Goal: Find specific page/section: Find specific page/section

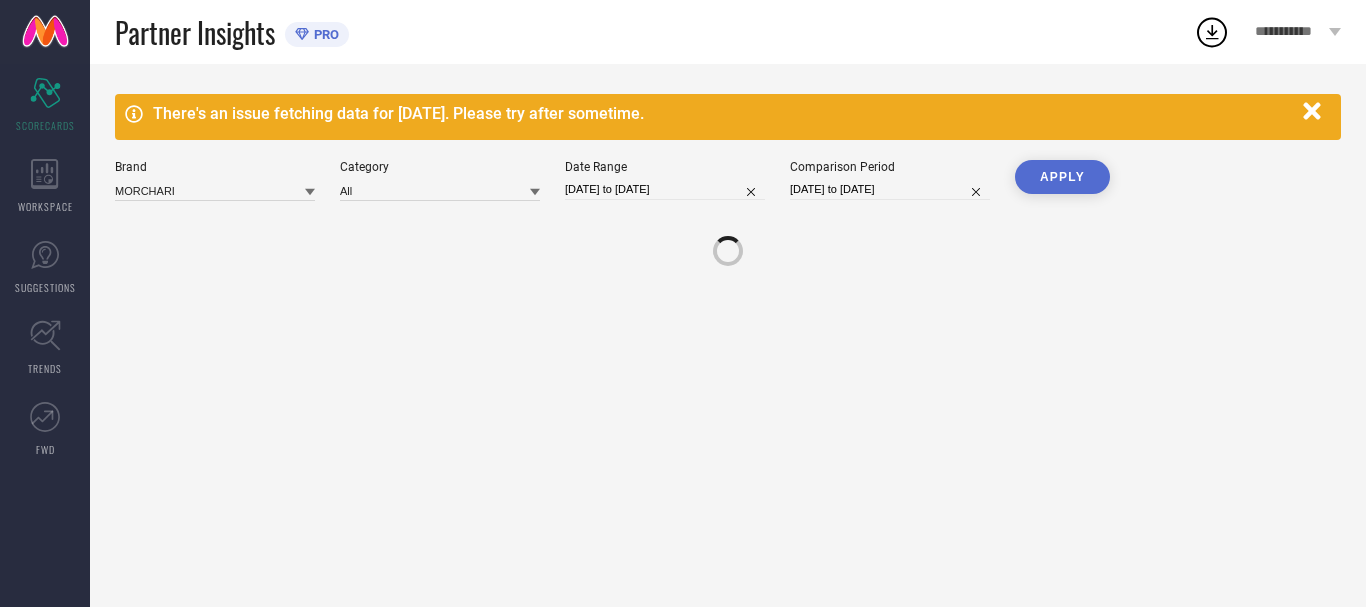
click at [67, 261] on link "SUGGESTIONS" at bounding box center [45, 267] width 90 height 80
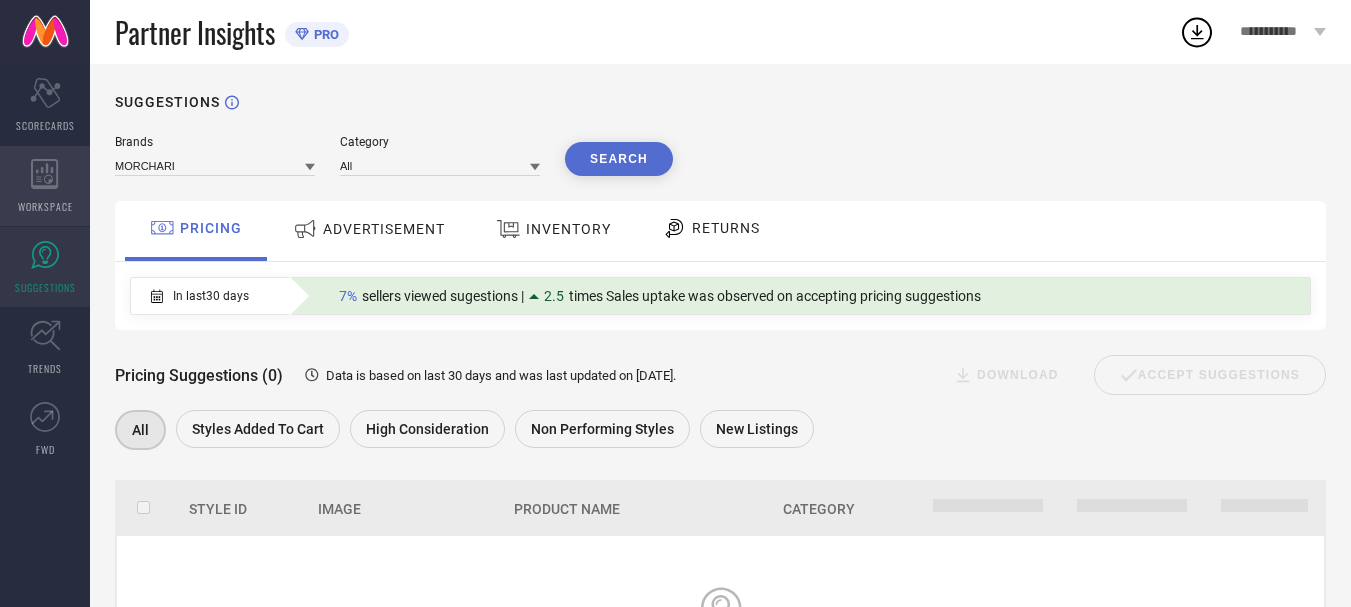
click at [53, 181] on icon at bounding box center [45, 174] width 28 height 30
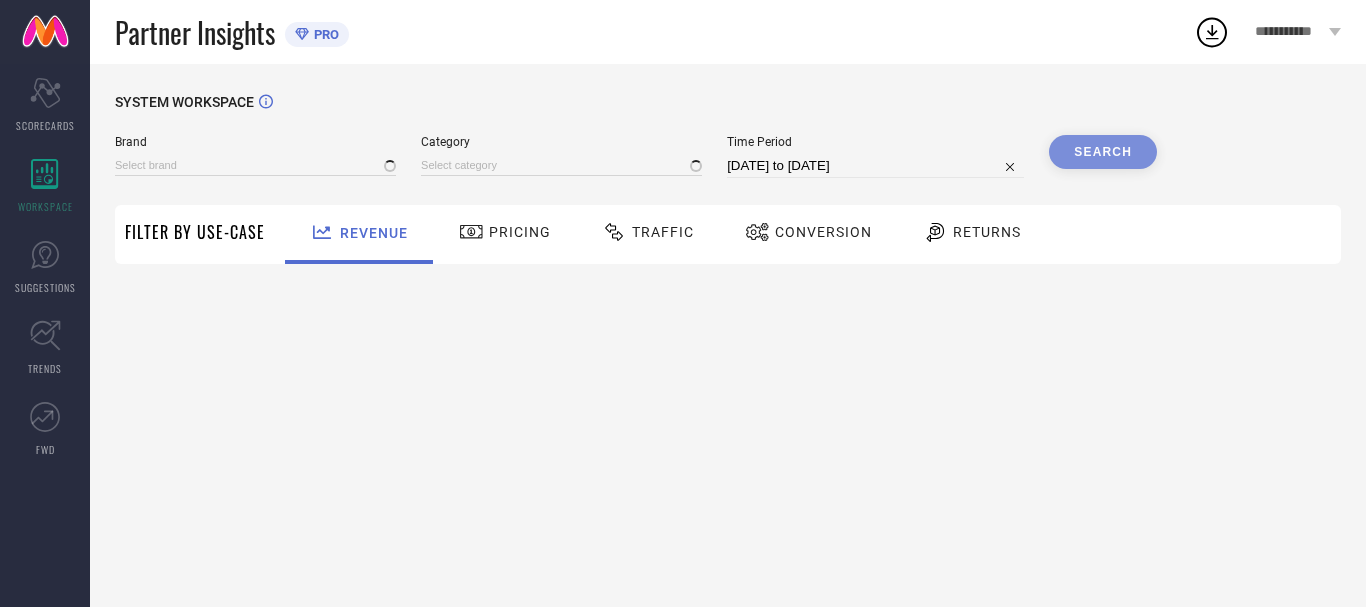
type input "MORCHARI"
type input "All"
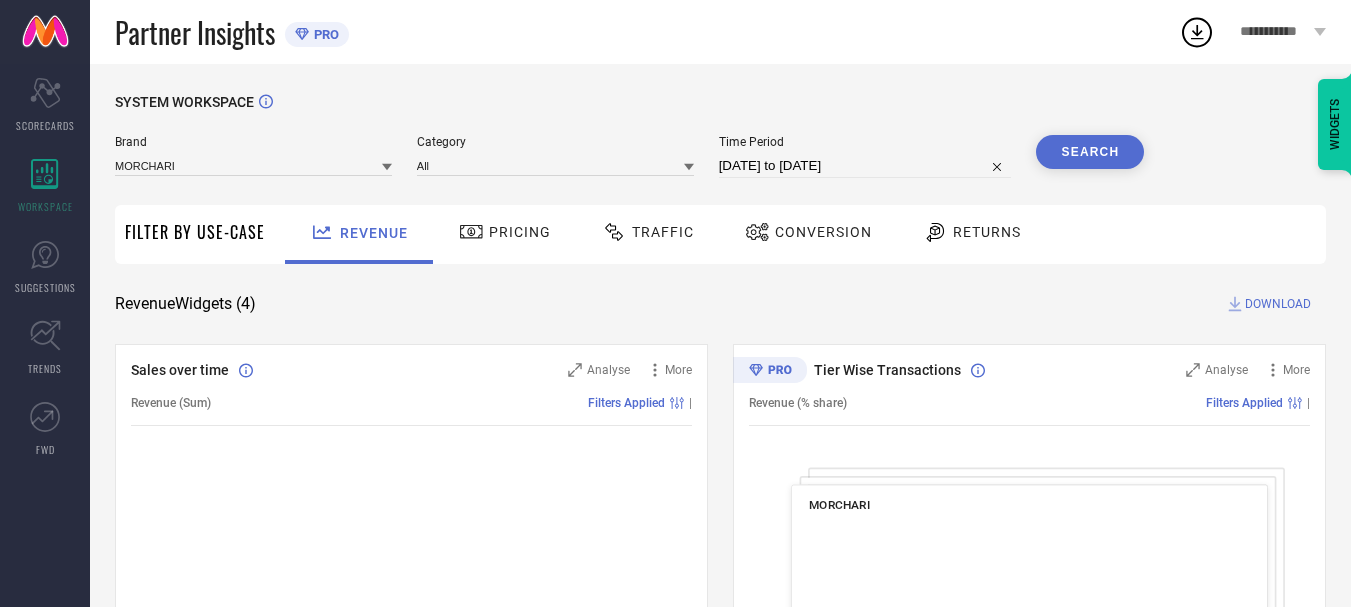
click at [931, 236] on icon at bounding box center [935, 232] width 25 height 24
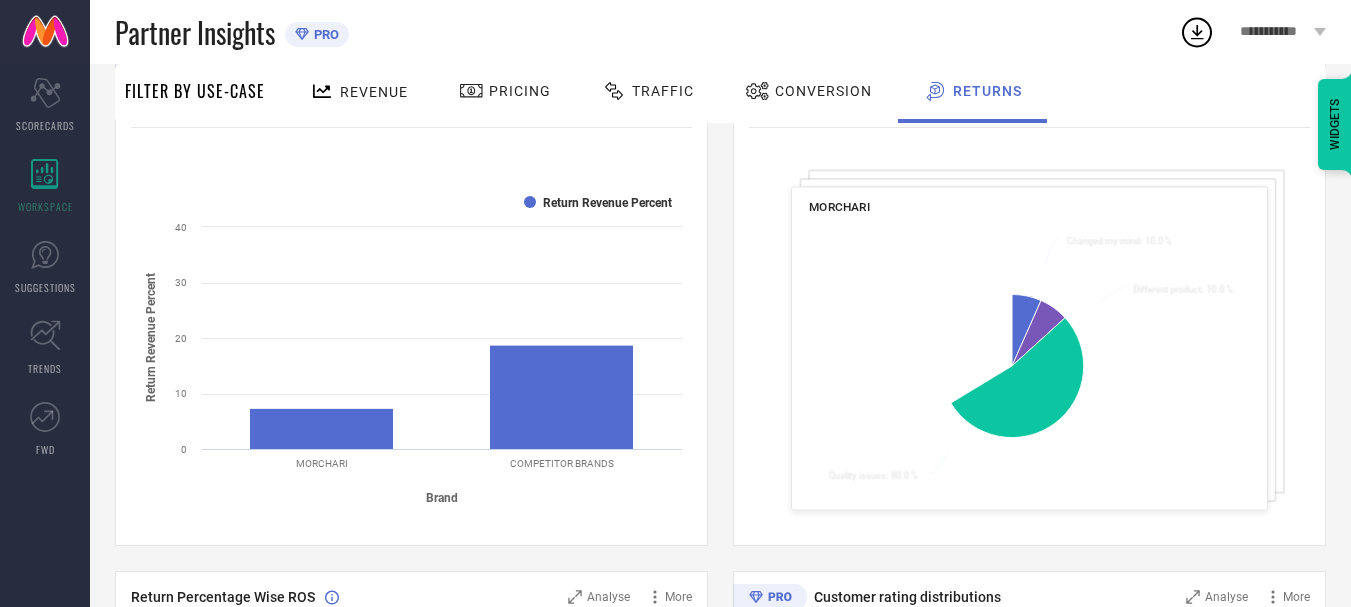
scroll to position [300, 0]
